Goal: Task Accomplishment & Management: Complete application form

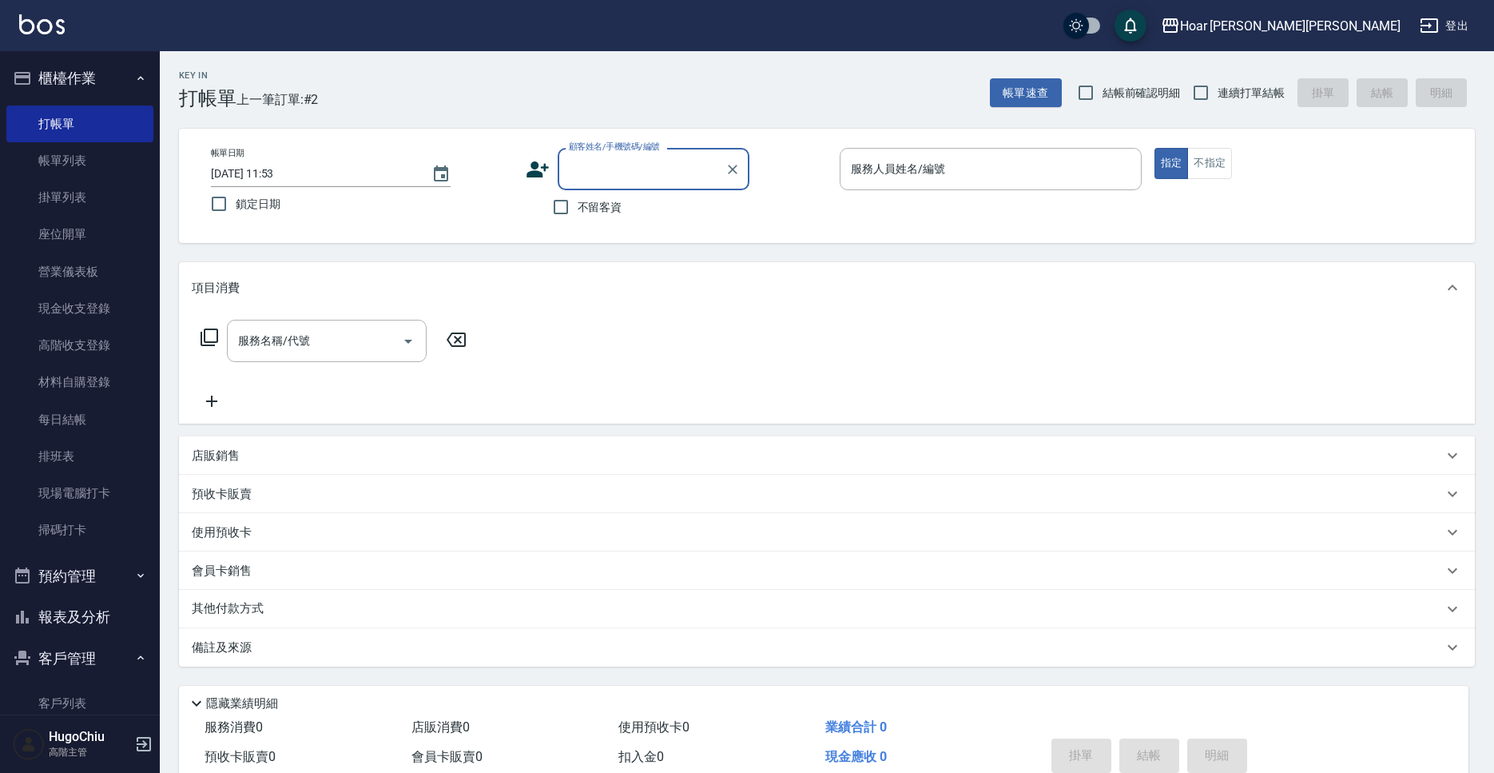
scroll to position [2, 0]
click at [660, 205] on li "[PERSON_NAME]/0986396737/" at bounding box center [654, 210] width 192 height 26
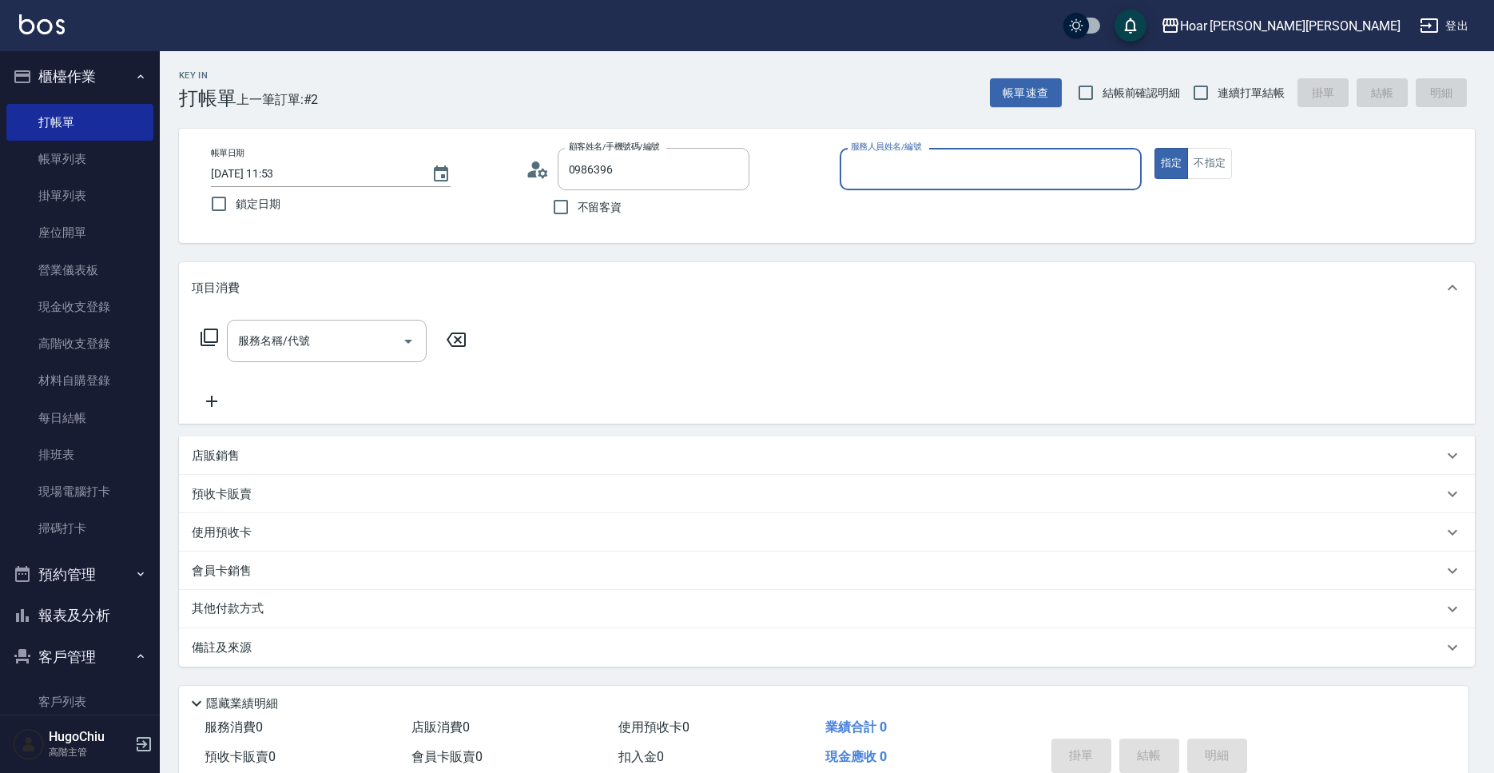
type input "[PERSON_NAME]/0986396737/"
type input "[PERSON_NAME]-1"
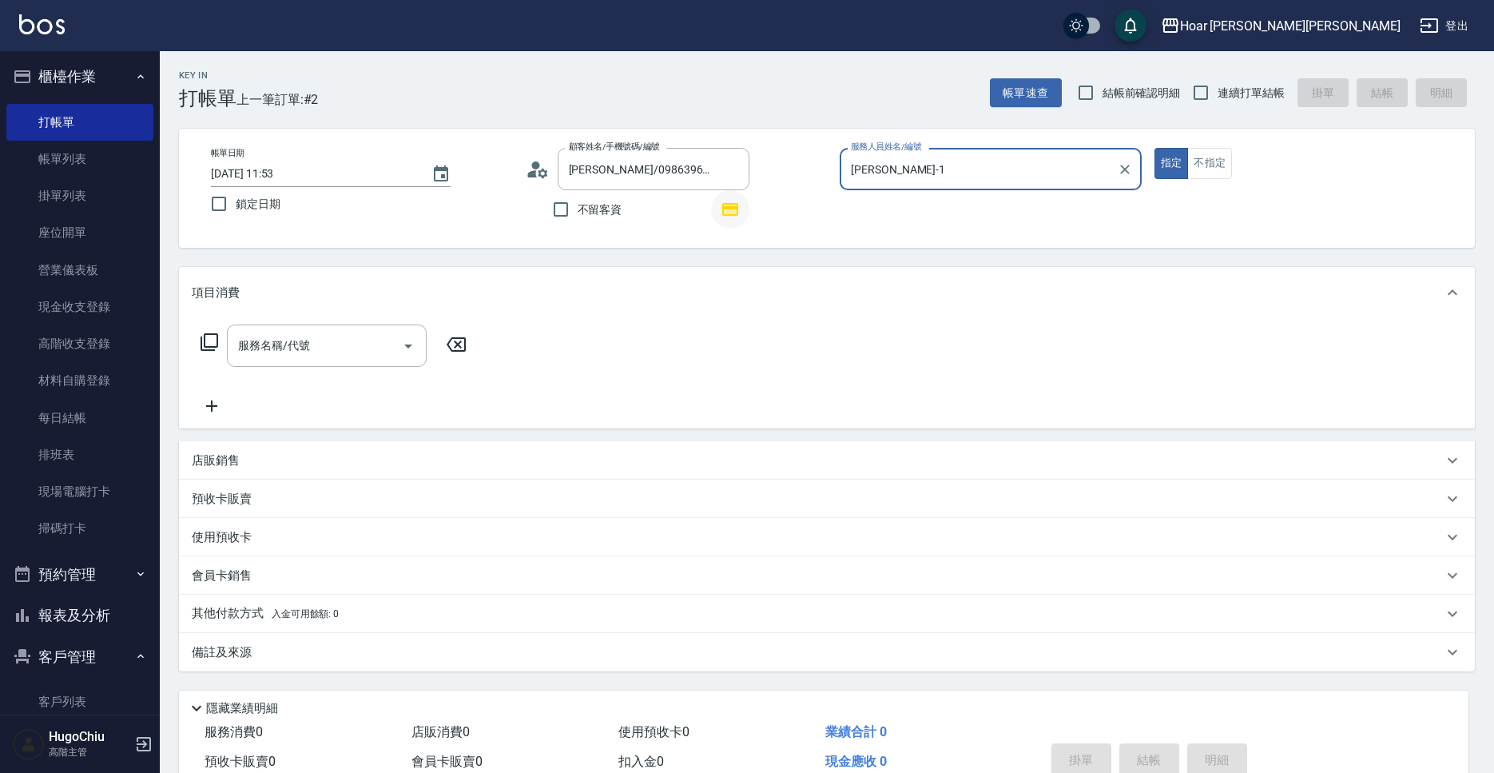
click at [730, 205] on icon "button" at bounding box center [730, 209] width 16 height 13
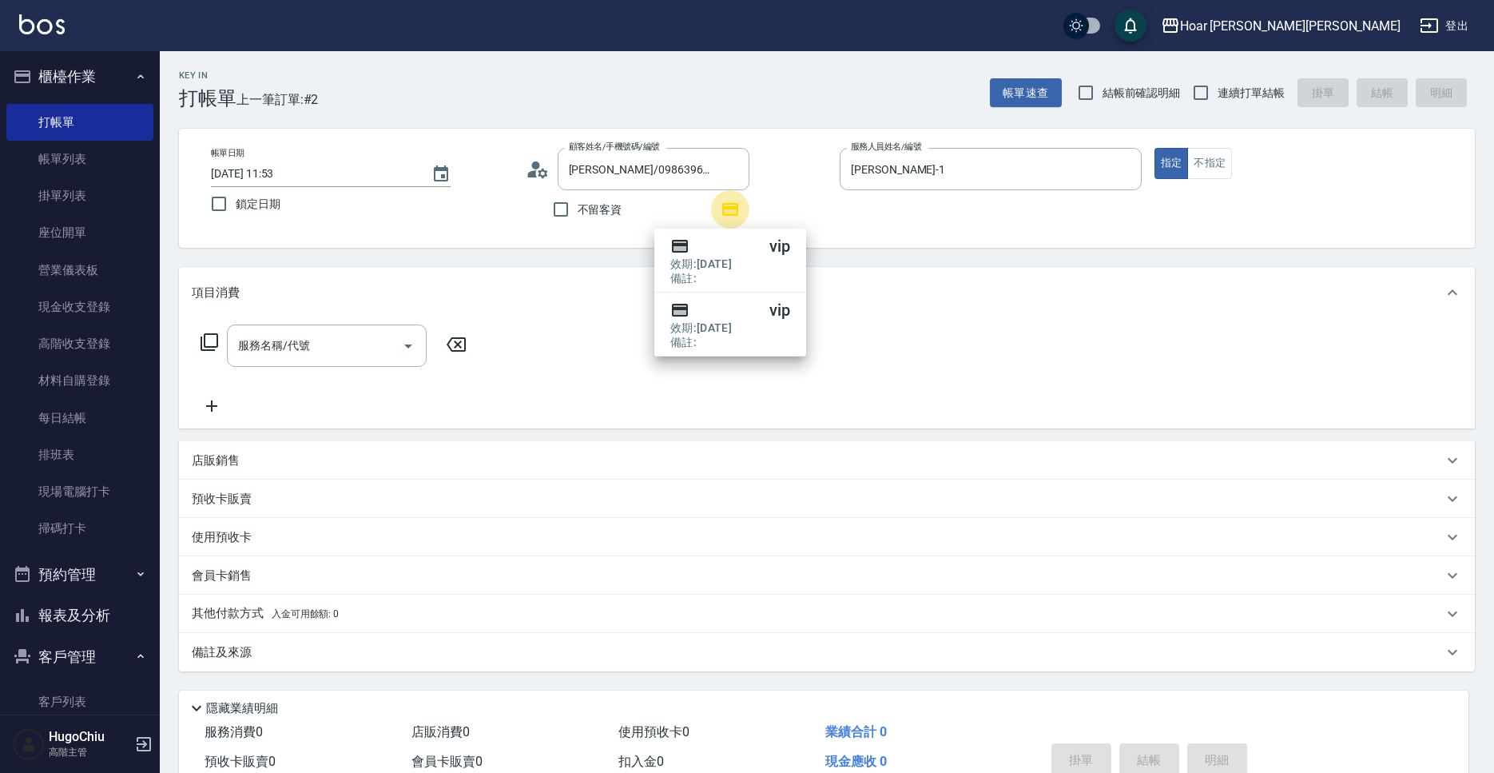
click at [730, 205] on icon "button" at bounding box center [730, 209] width 16 height 13
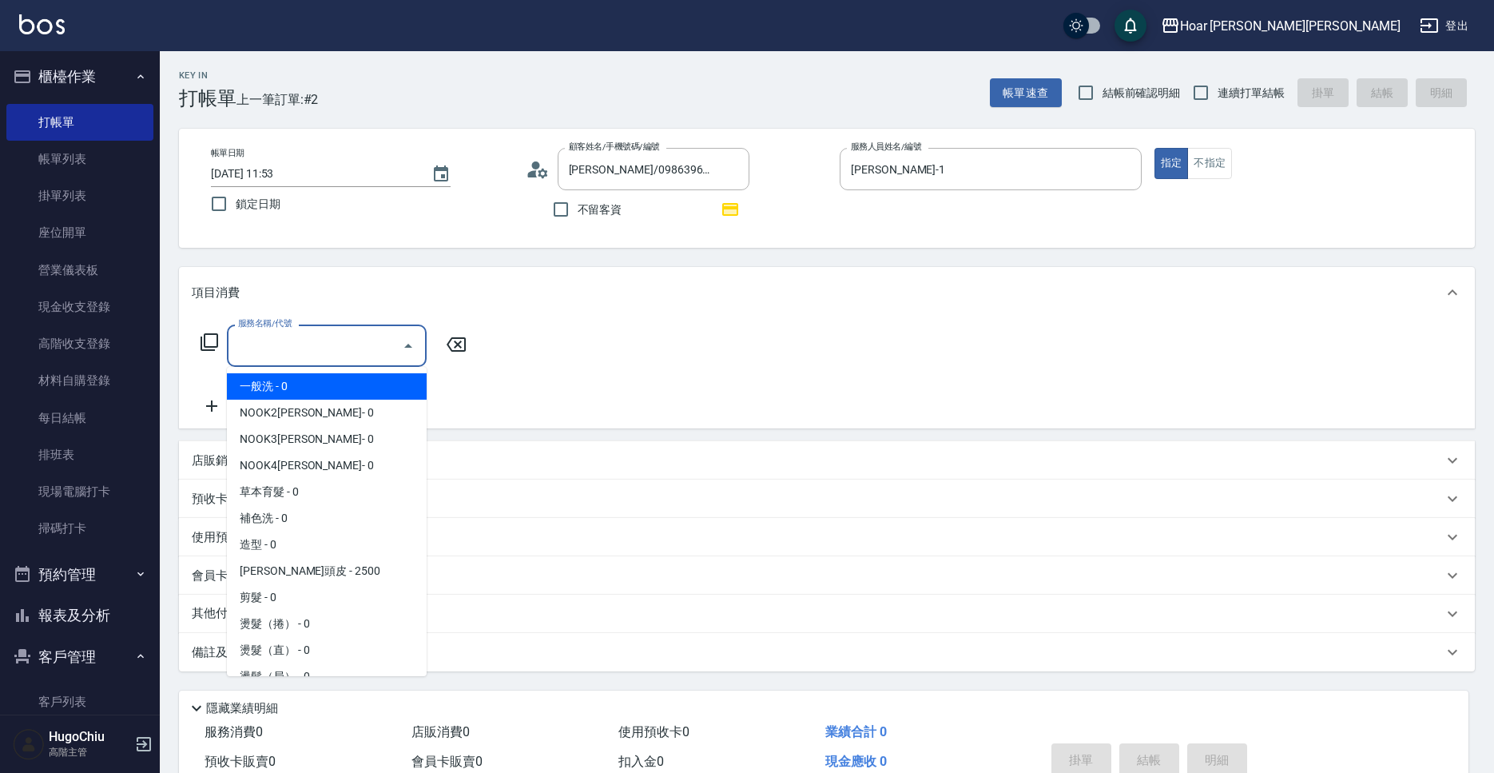
click at [370, 357] on input "服務名稱/代號" at bounding box center [314, 346] width 161 height 28
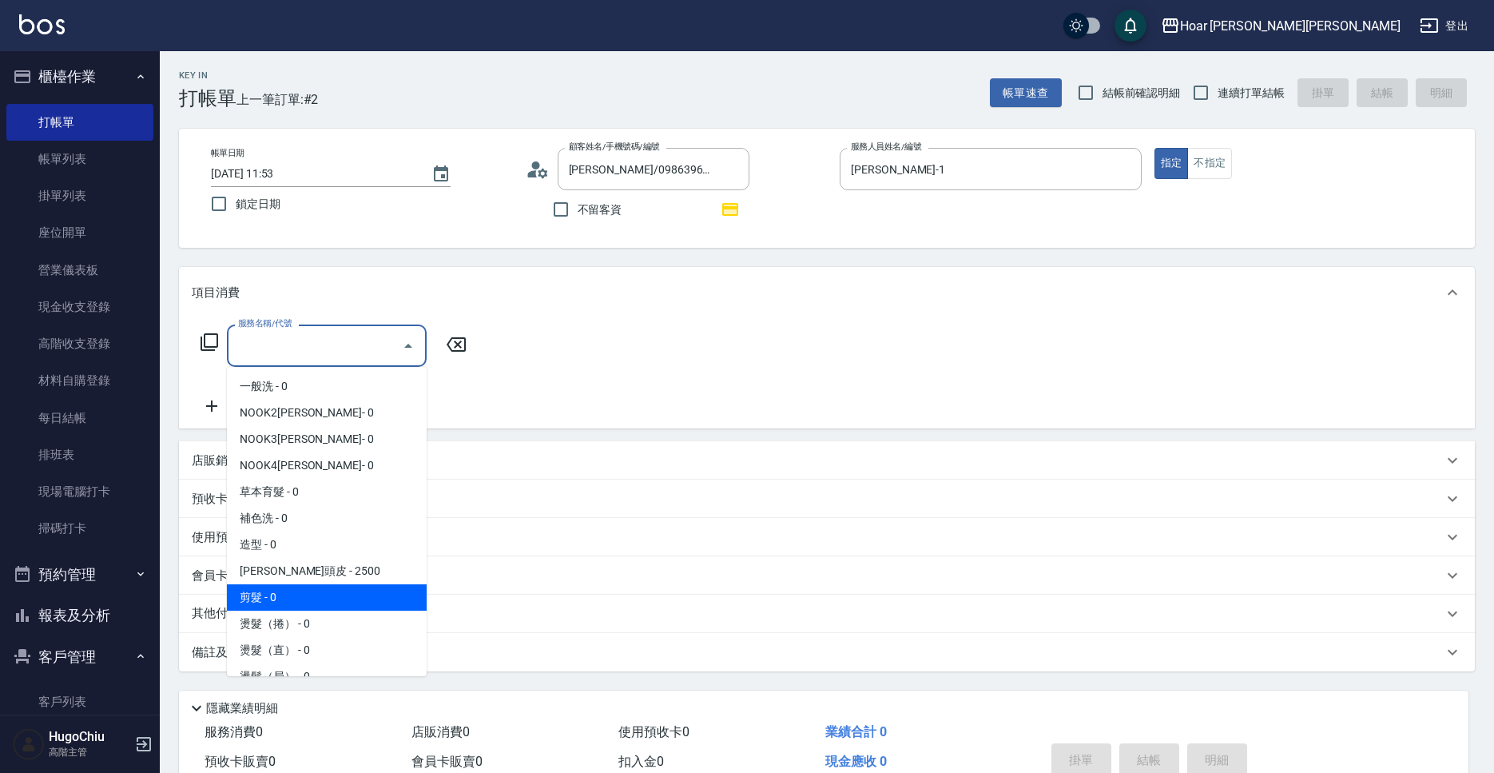
drag, startPoint x: 341, startPoint y: 588, endPoint x: 382, endPoint y: 519, distance: 80.6
click at [341, 588] on span "剪髮 - 0" at bounding box center [327, 597] width 200 height 26
type input "剪髮(201)"
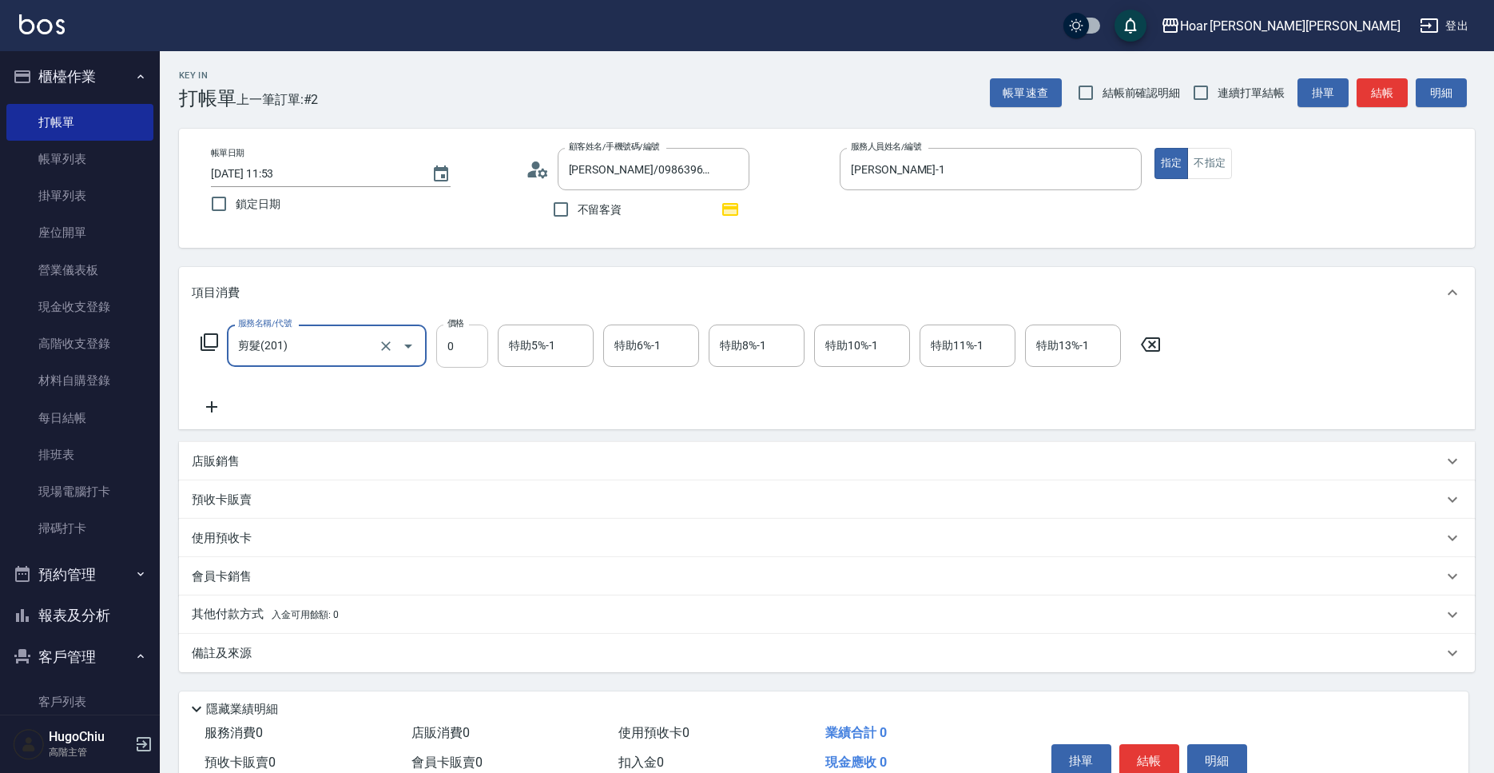
click at [460, 364] on input "0" at bounding box center [462, 345] width 52 height 43
type input "900"
click at [501, 382] on div "服務名稱/代號 剪髮(201) 服務名稱/代號 價格 900 價格 特助5%-1 特助5%-1 特助6%-1 特助6%-1 特助8%-1 特助8%-1 特助1…" at bounding box center [681, 370] width 979 height 92
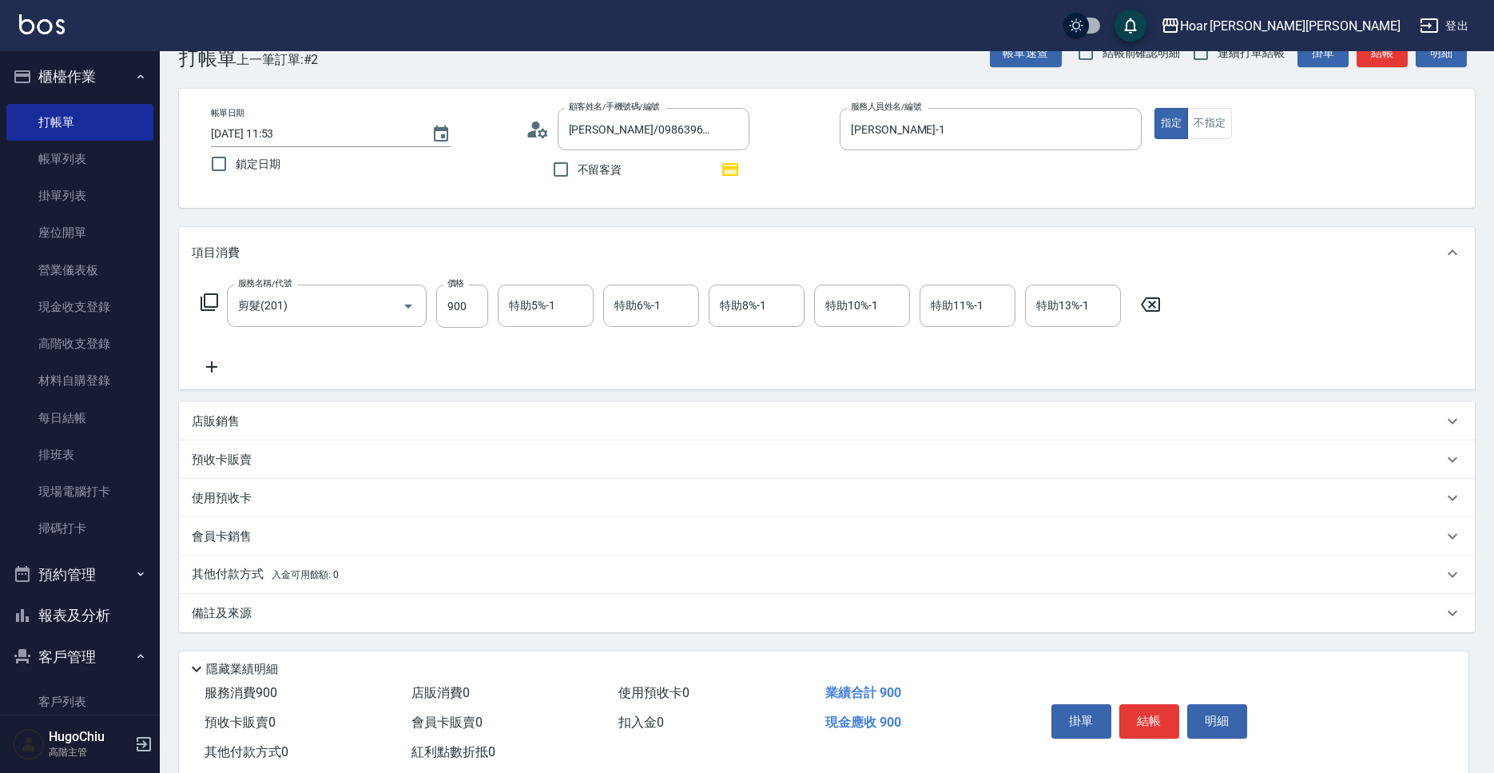
scroll to position [47, 0]
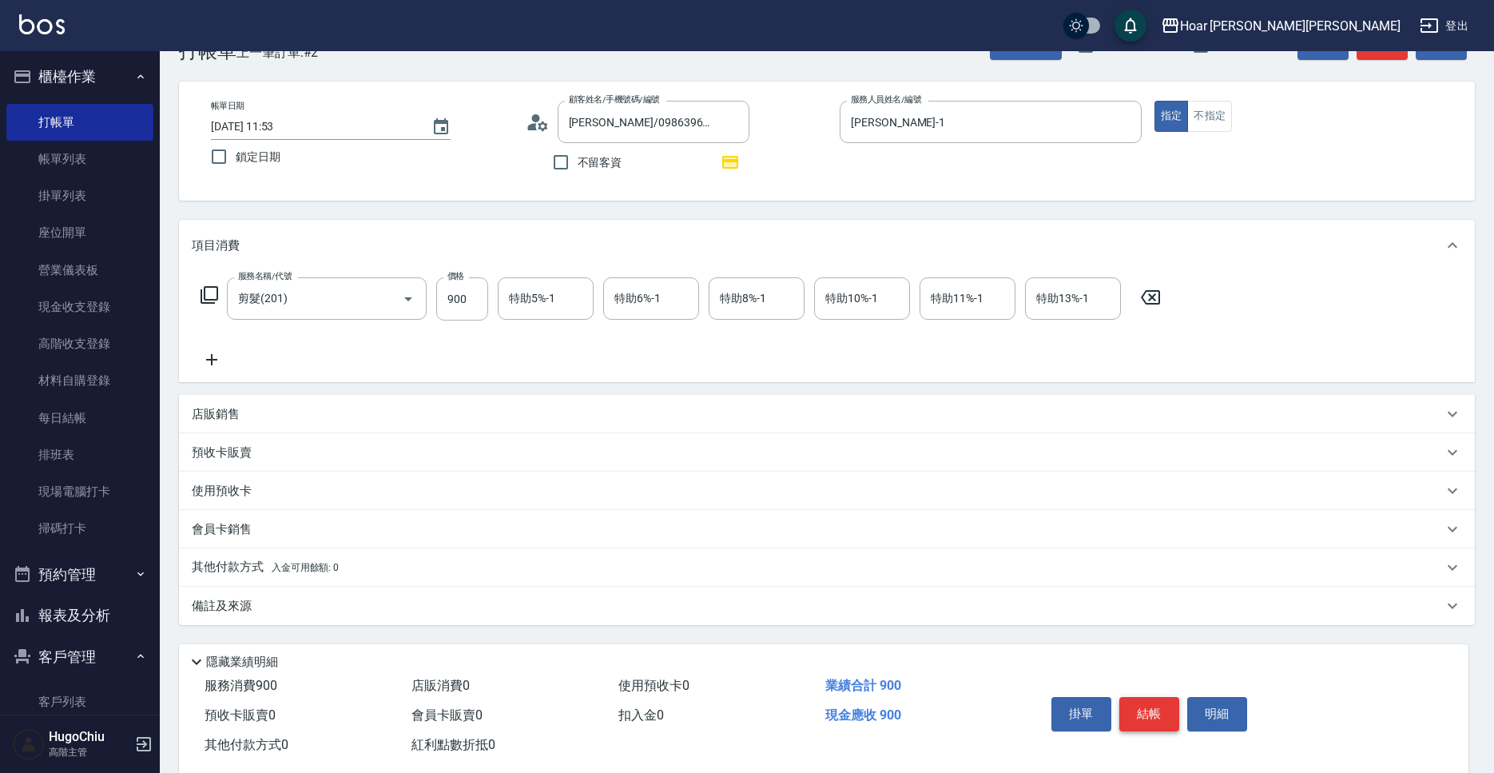
click at [1154, 723] on button "結帳" at bounding box center [1150, 714] width 60 height 34
